Goal: Find specific page/section: Find specific page/section

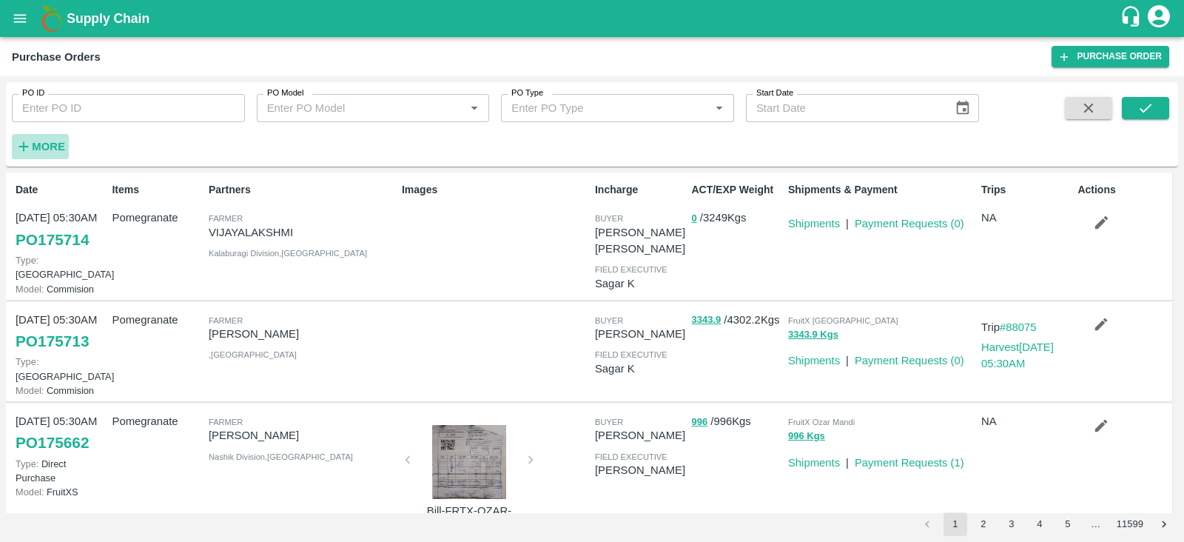
click at [45, 143] on strong "More" at bounding box center [48, 147] width 33 height 12
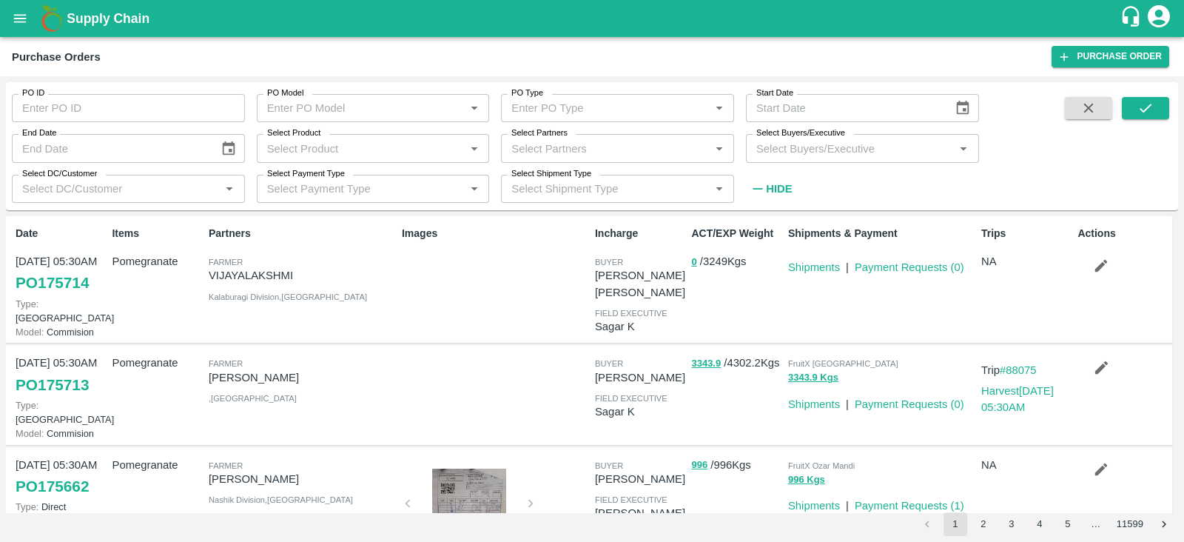
click at [799, 138] on label "Select Buyers/Executive" at bounding box center [801, 133] width 89 height 12
click at [799, 138] on input "Select Buyers/Executive" at bounding box center [851, 147] width 200 height 19
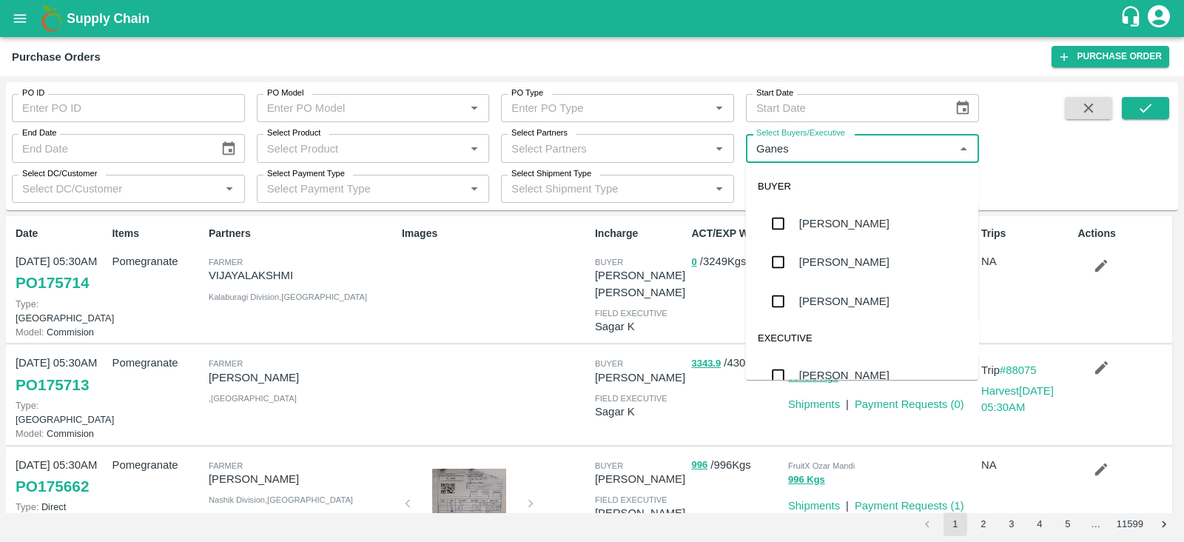
type input "Ganesh"
click at [782, 303] on input "checkbox" at bounding box center [779, 301] width 30 height 30
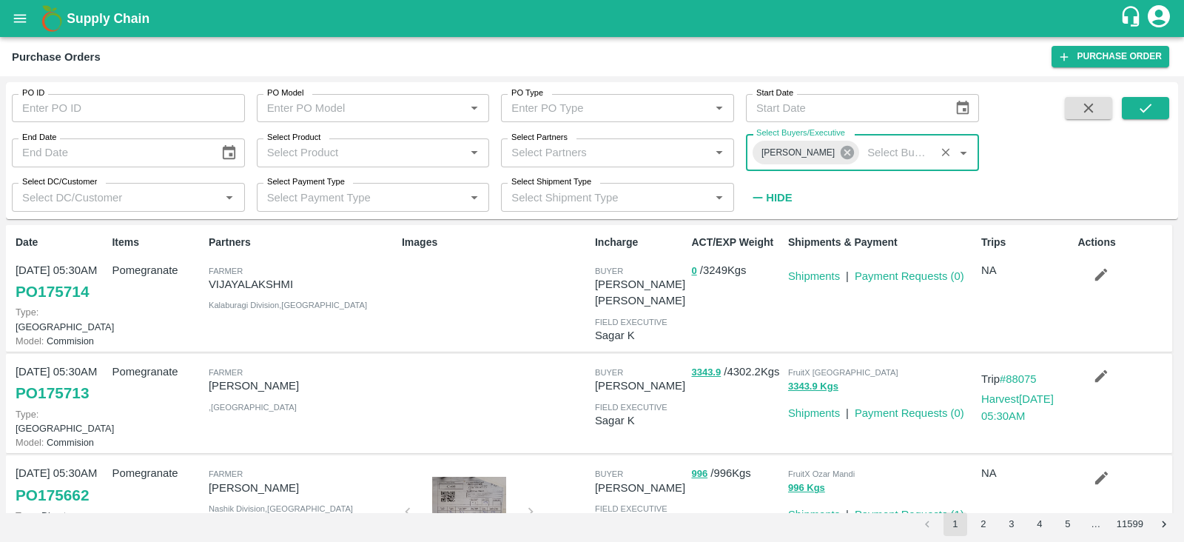
click at [839, 160] on icon at bounding box center [847, 152] width 16 height 16
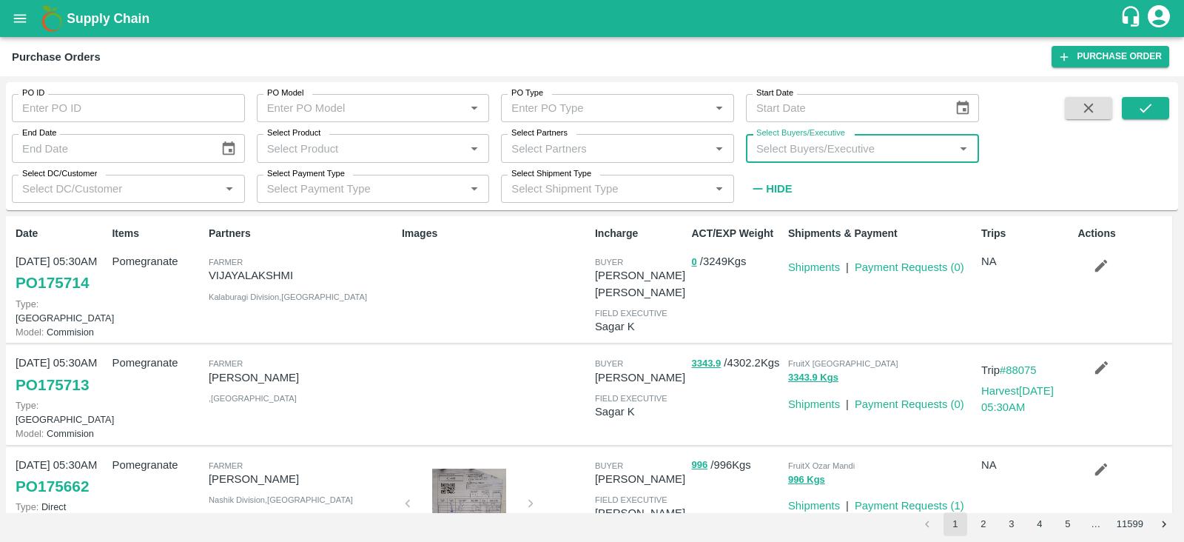
click at [808, 155] on input "Select Buyers/Executive" at bounding box center [851, 147] width 200 height 19
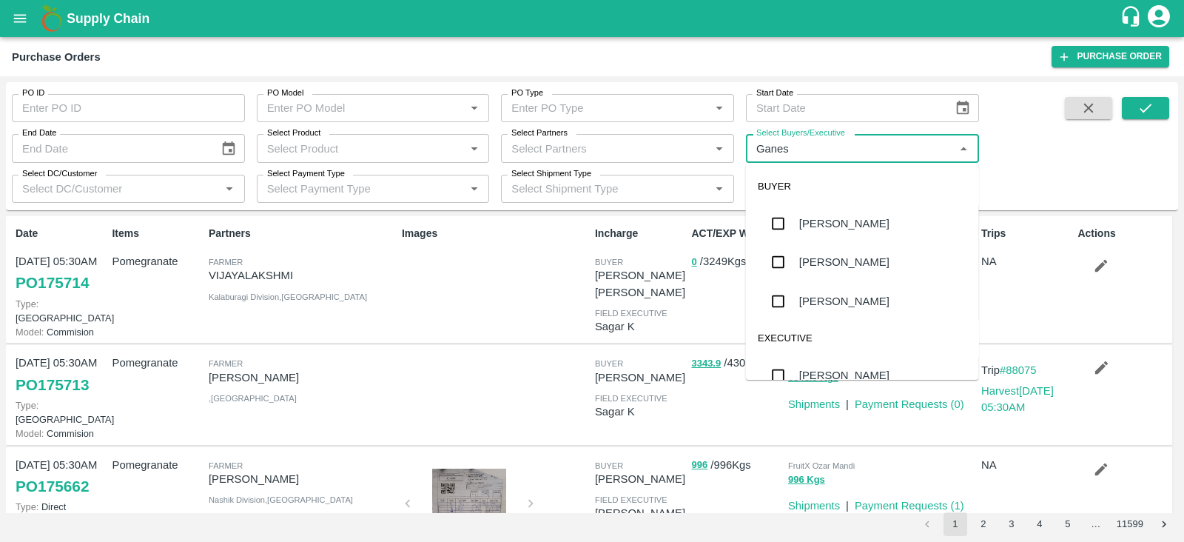
type input "Ganesh"
click at [788, 253] on input "checkbox" at bounding box center [779, 262] width 30 height 30
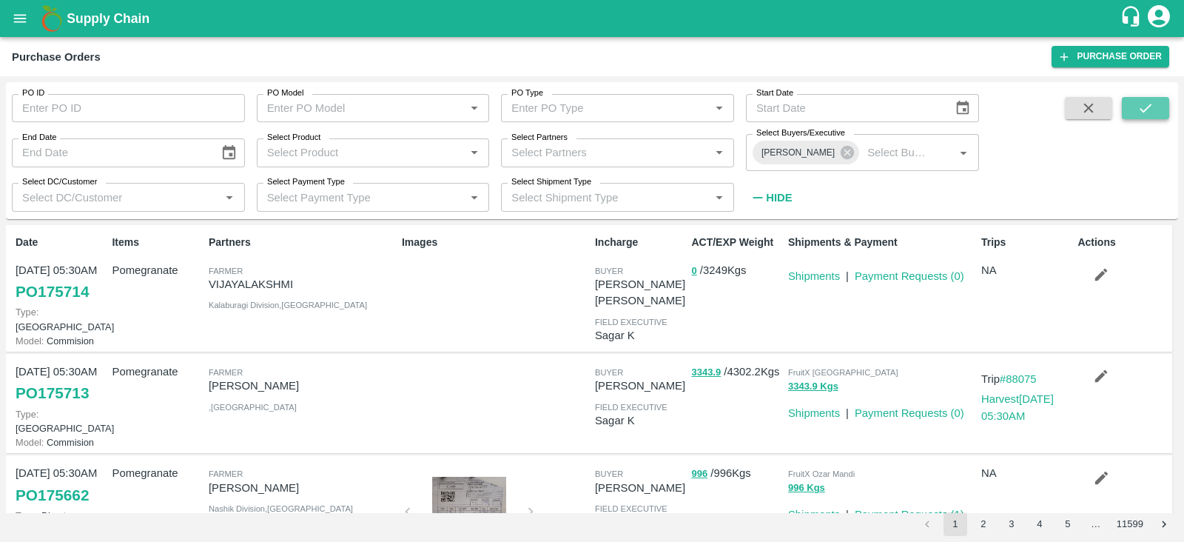
click at [1147, 109] on icon "submit" at bounding box center [1146, 108] width 12 height 9
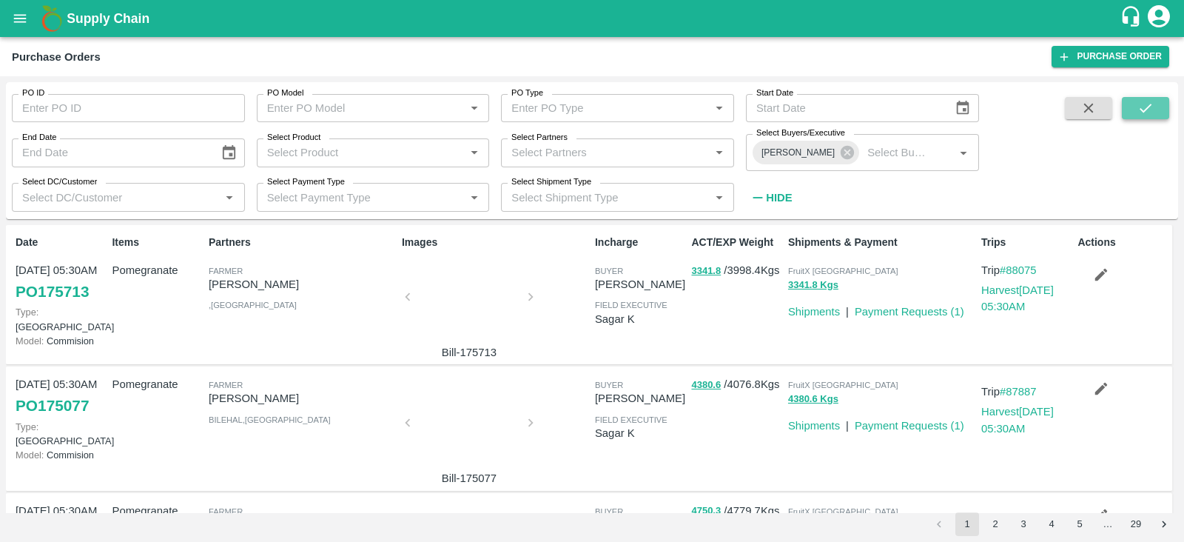
click at [1152, 108] on icon "submit" at bounding box center [1146, 108] width 16 height 16
click at [845, 150] on icon at bounding box center [847, 152] width 13 height 13
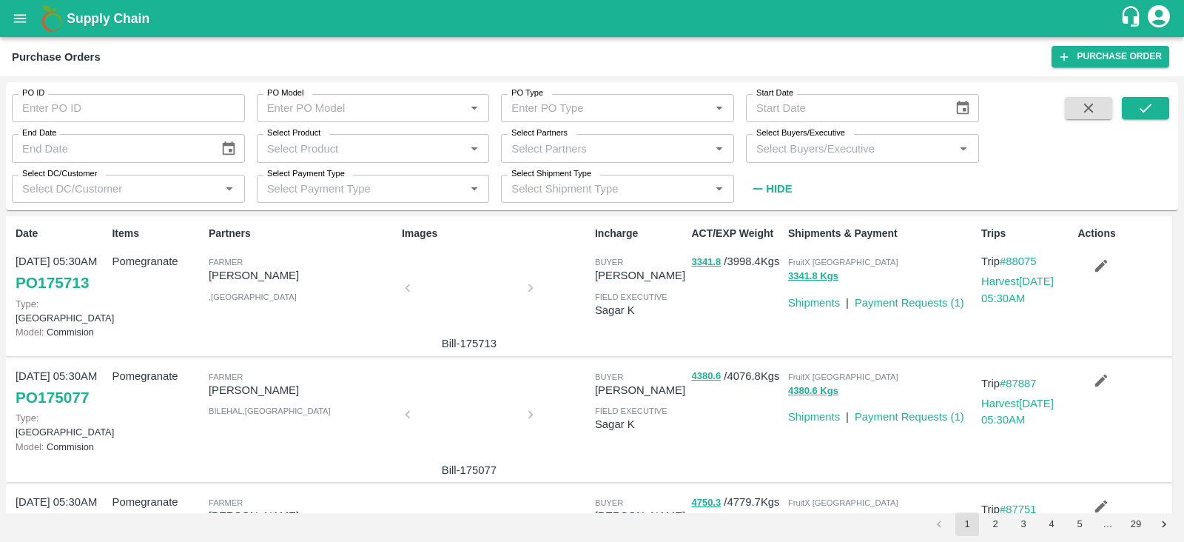
click at [828, 150] on input "Select Buyers/Executive" at bounding box center [851, 147] width 200 height 19
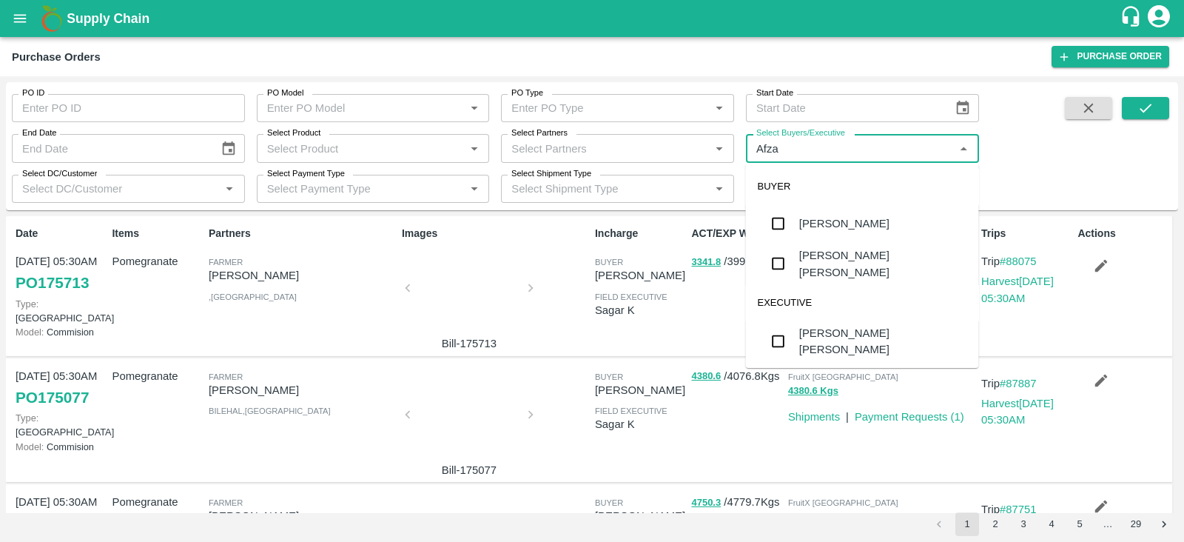
type input "Afzal"
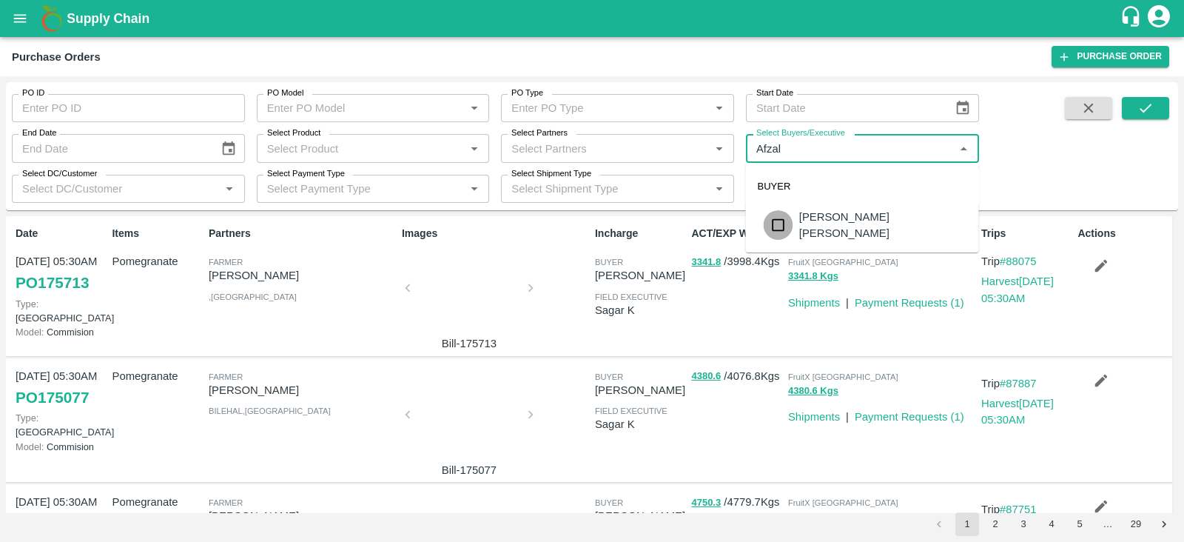
click at [781, 224] on input "checkbox" at bounding box center [779, 225] width 30 height 30
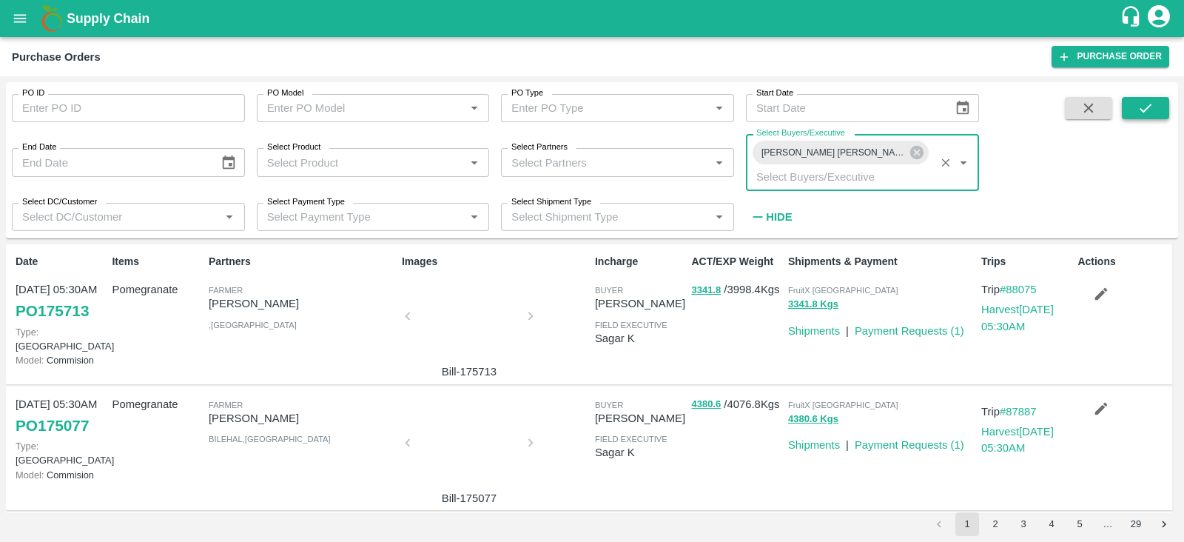
click at [1148, 106] on icon "submit" at bounding box center [1146, 108] width 12 height 9
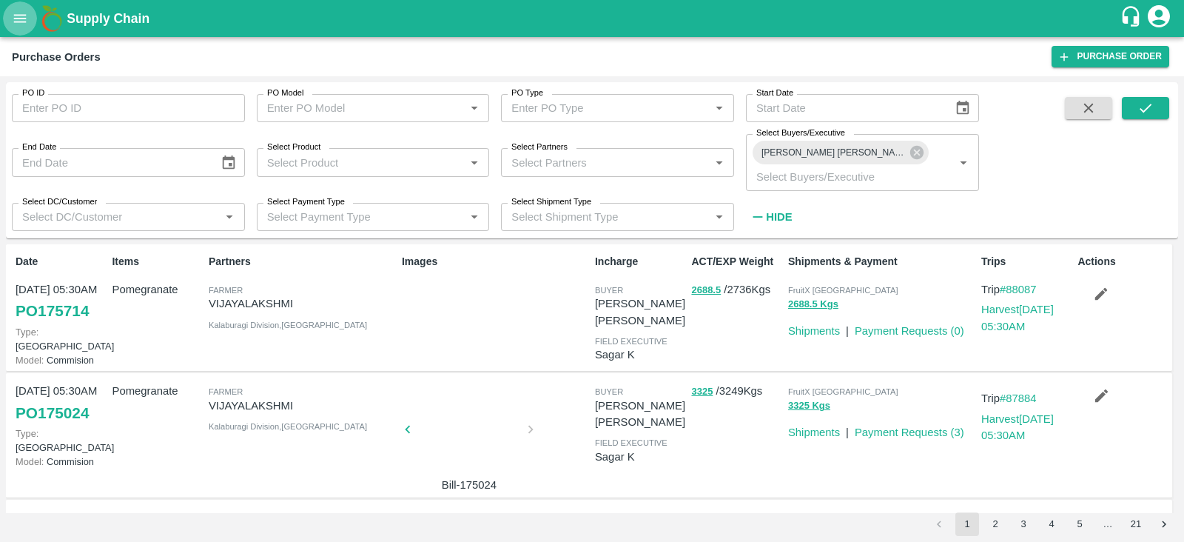
click at [23, 22] on icon "open drawer" at bounding box center [20, 18] width 13 height 8
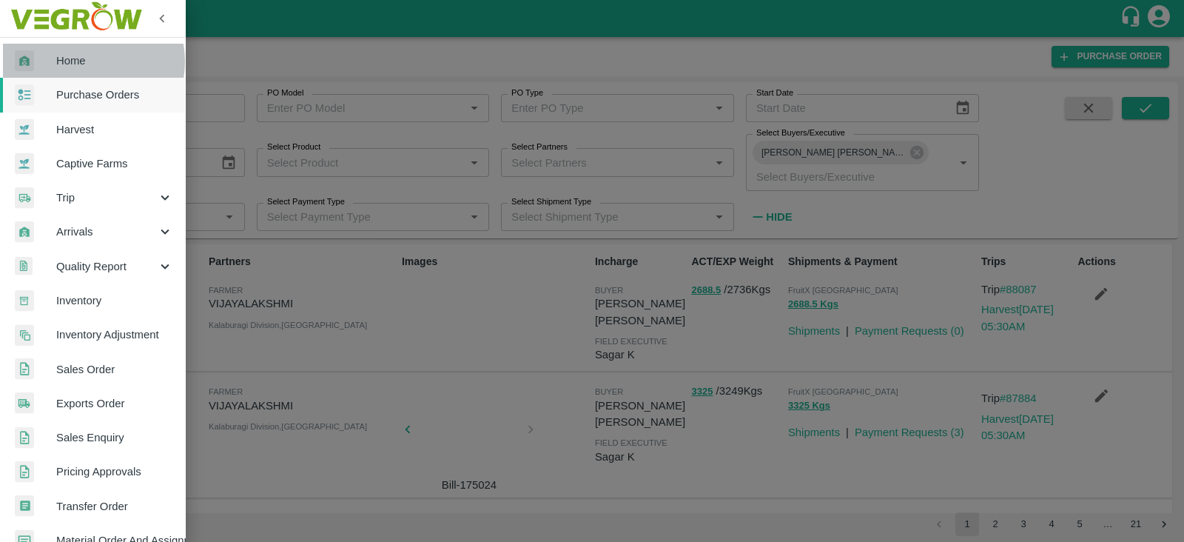
click at [82, 61] on span "Home" at bounding box center [114, 61] width 117 height 16
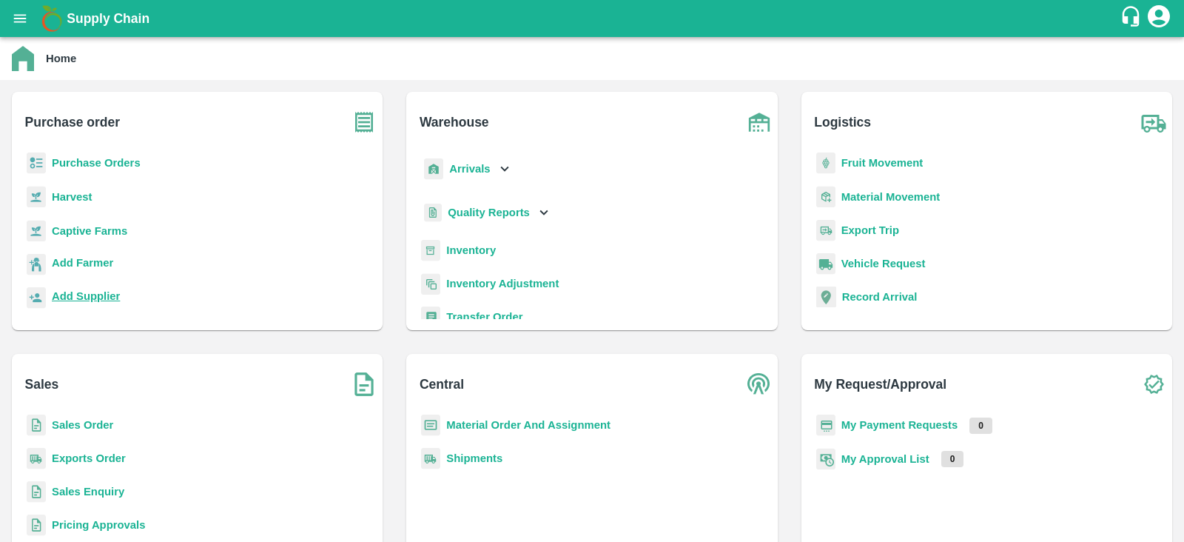
click at [107, 294] on b "Add Supplier" at bounding box center [86, 296] width 68 height 12
